Goal: Browse casually

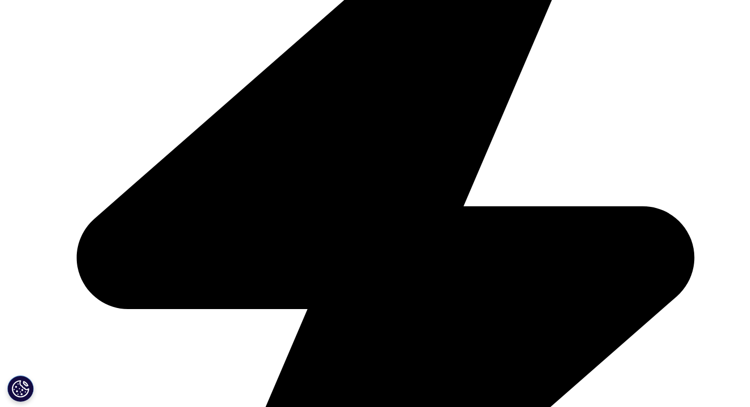
scroll to position [527, 0]
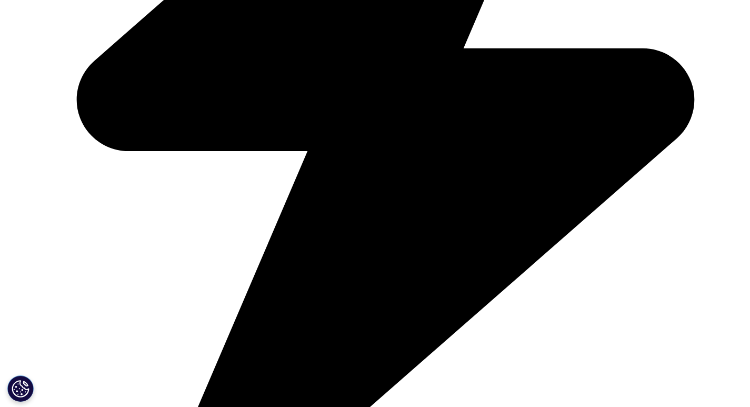
drag, startPoint x: 431, startPoint y: 184, endPoint x: 583, endPoint y: 260, distance: 170.2
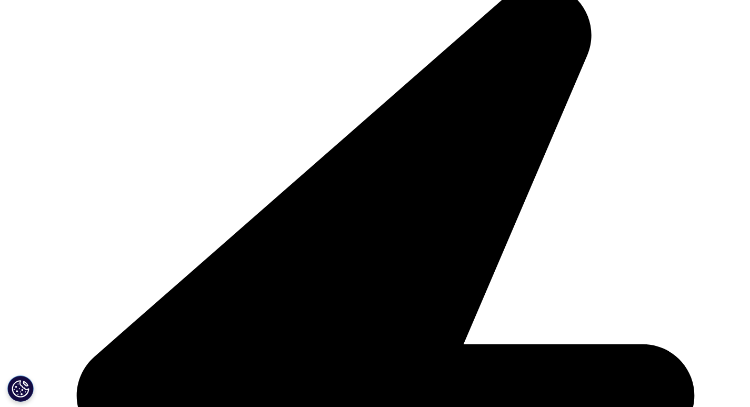
copy div "Life sciences and healthcare are rapidly evolving and you need a partner who un…"
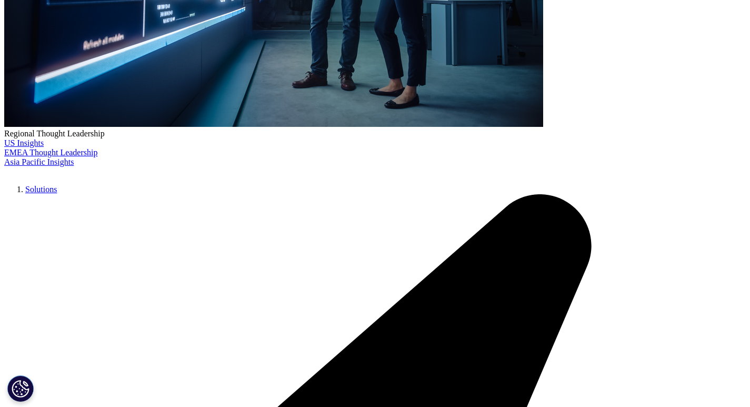
scroll to position [0, 0]
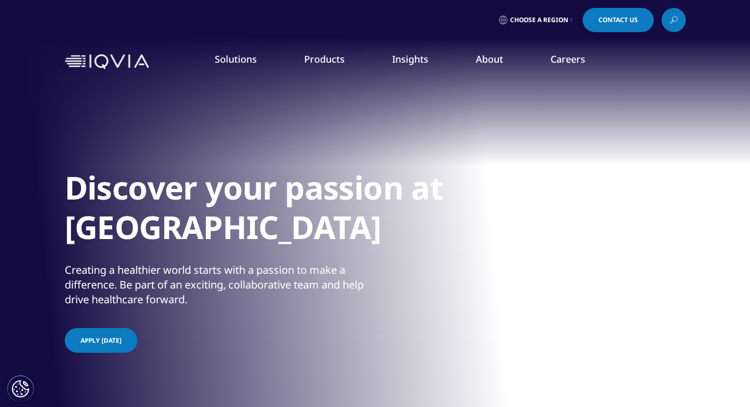
click at [156, 283] on div "Creating a healthier world starts with a passion to make a difference. Be part …" at bounding box center [219, 285] width 308 height 44
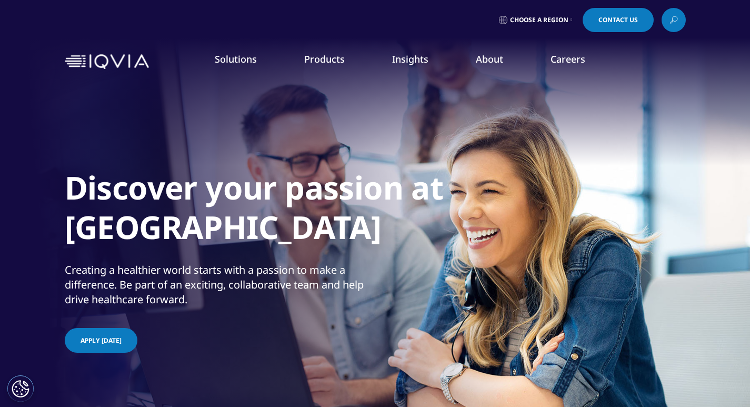
click at [156, 283] on div "Creating a healthier world starts with a passion to make a difference. Be part …" at bounding box center [219, 285] width 308 height 44
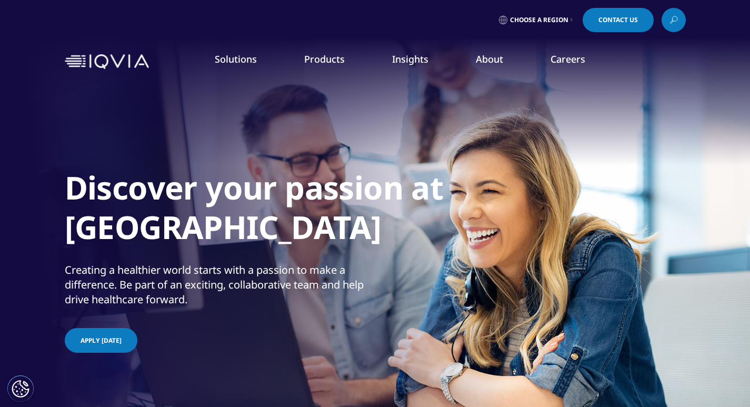
click at [156, 283] on div "Creating a healthier world starts with a passion to make a difference. Be part …" at bounding box center [219, 285] width 308 height 44
click at [181, 285] on div "Creating a healthier world starts with a passion to make a difference. Be part …" at bounding box center [219, 285] width 308 height 44
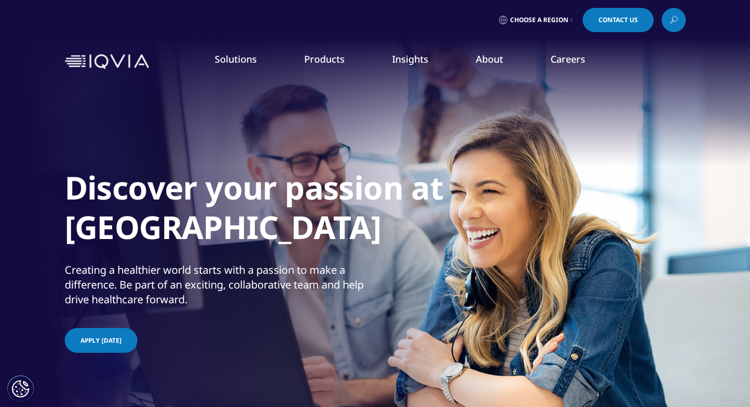
click at [181, 285] on div "Creating a healthier world starts with a passion to make a difference. Be part …" at bounding box center [219, 285] width 308 height 44
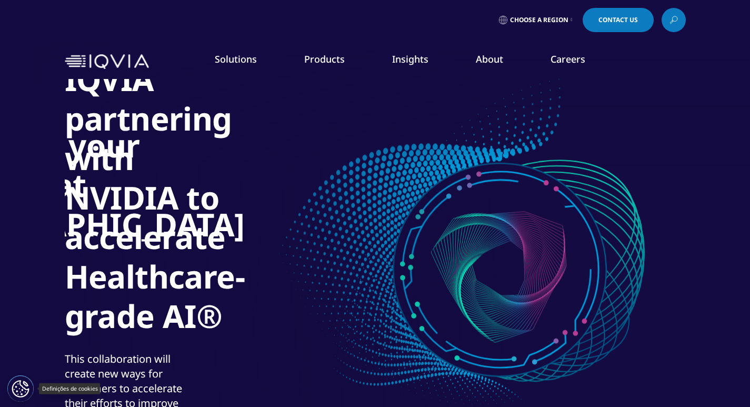
scroll to position [158, 0]
